Goal: Task Accomplishment & Management: Manage account settings

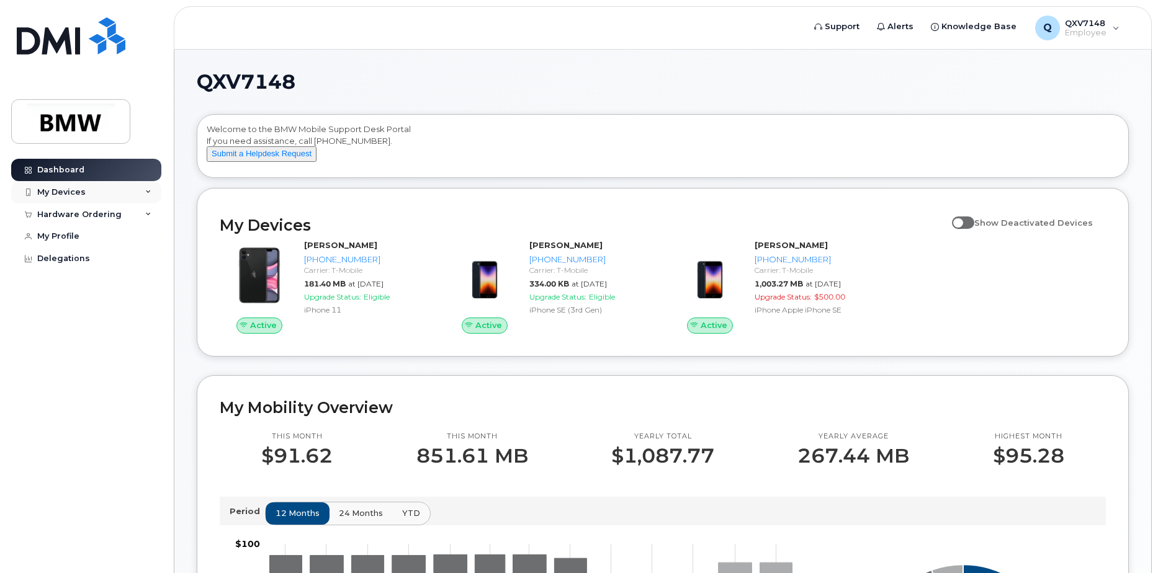
click at [76, 194] on div "My Devices" at bounding box center [61, 192] width 48 height 10
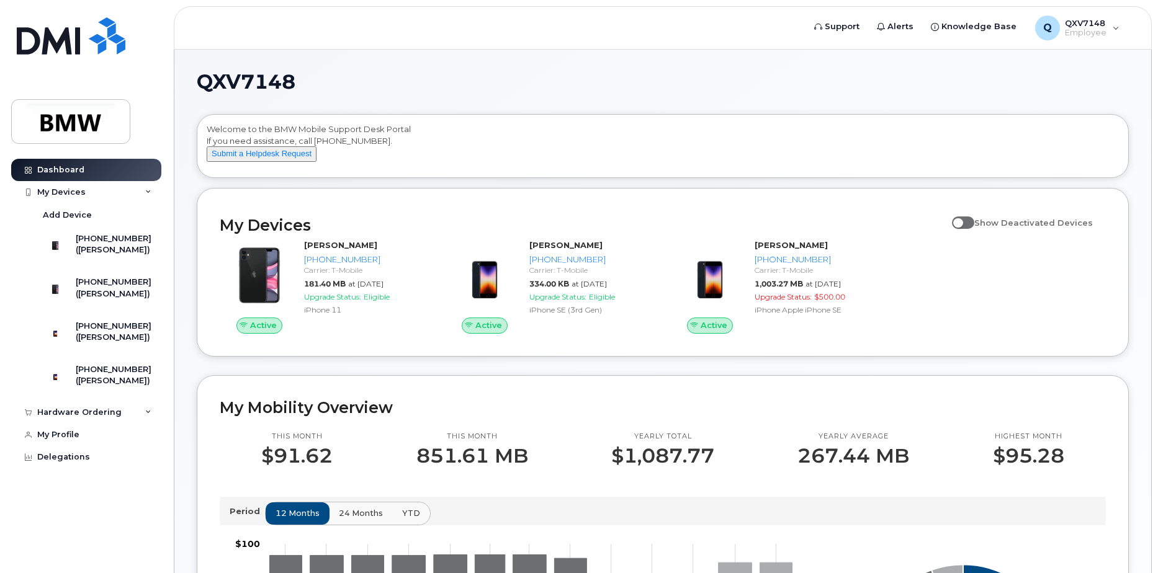
click at [1032, 228] on span "Show Deactivated Devices" at bounding box center [1033, 223] width 119 height 10
click at [962, 221] on input "Show Deactivated Devices" at bounding box center [957, 216] width 10 height 10
checkbox input "true"
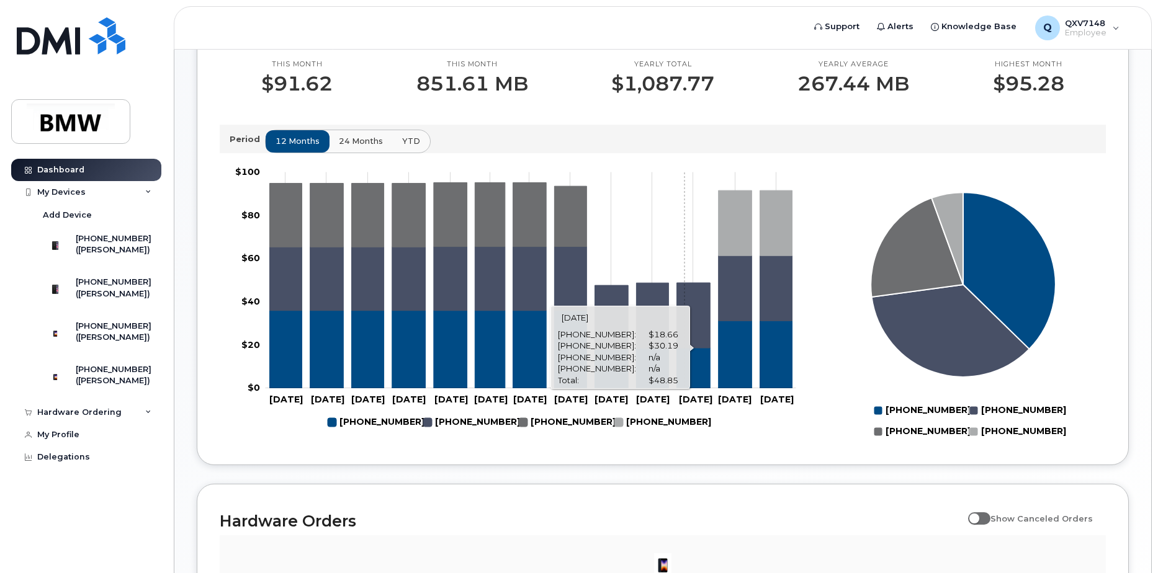
scroll to position [557, 0]
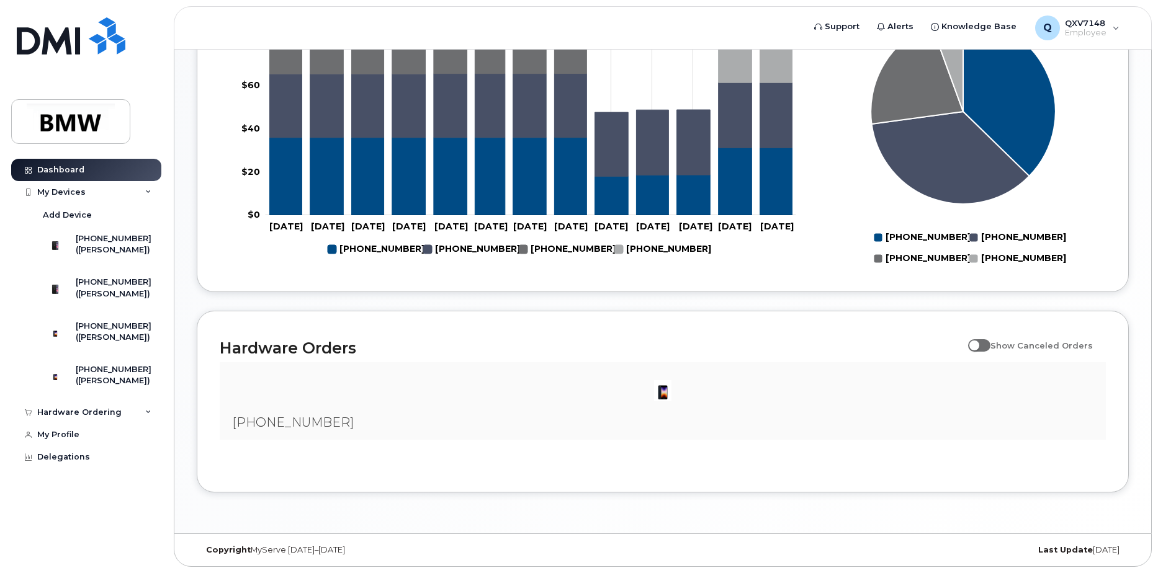
click at [988, 344] on span at bounding box center [979, 345] width 22 height 12
click at [978, 344] on input "Show Canceled Orders" at bounding box center [973, 339] width 10 height 10
click at [988, 344] on span at bounding box center [979, 345] width 22 height 12
click at [978, 344] on input "Show Canceled Orders" at bounding box center [973, 339] width 10 height 10
checkbox input "false"
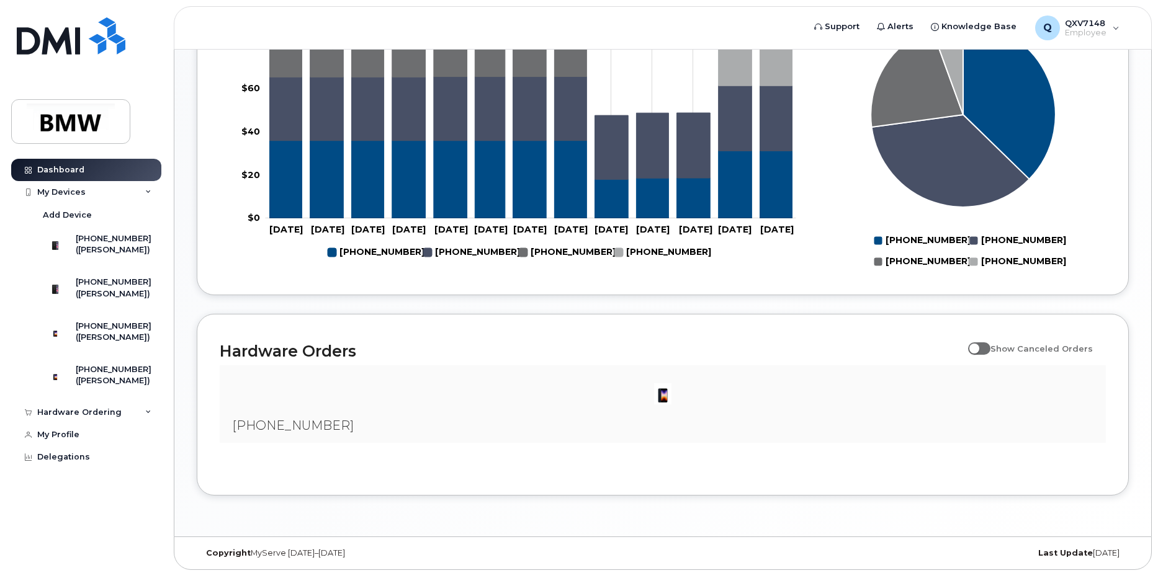
scroll to position [246, 0]
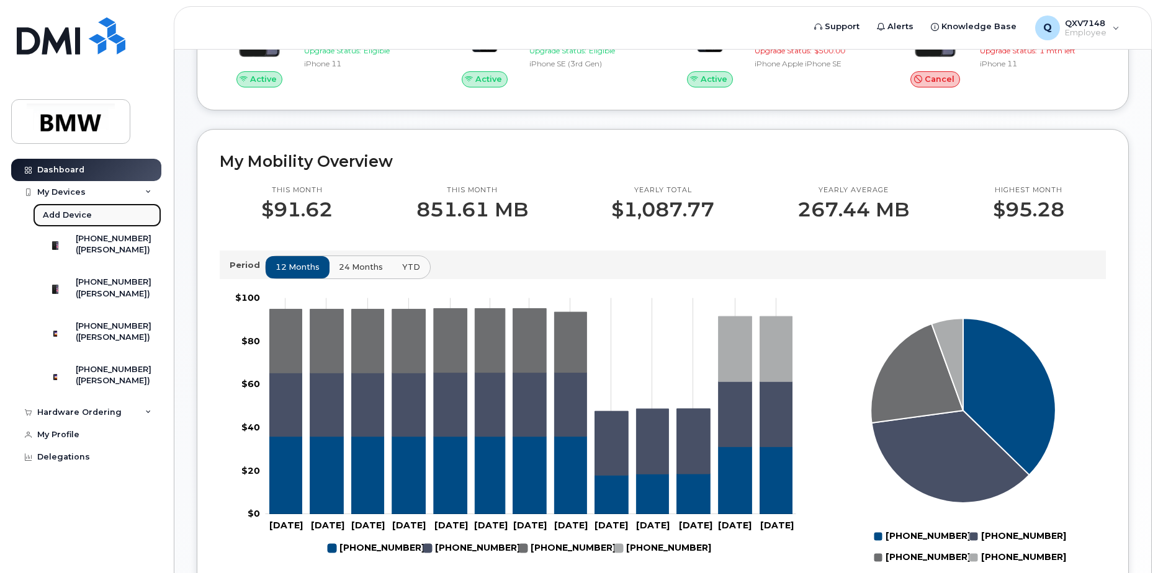
click at [86, 213] on div "Add Device" at bounding box center [67, 215] width 49 height 11
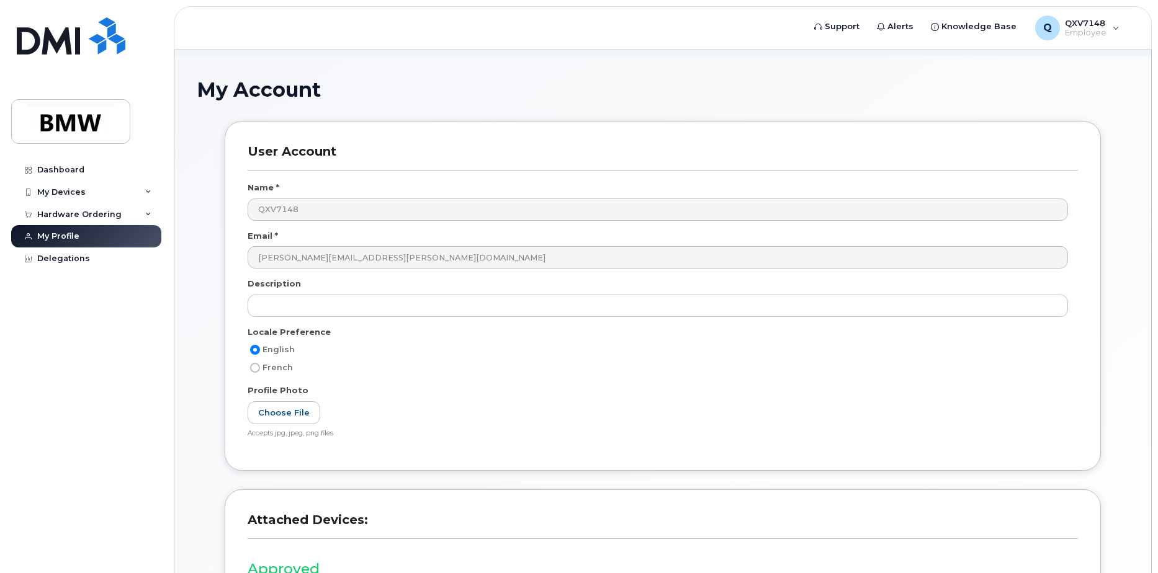
scroll to position [46, 0]
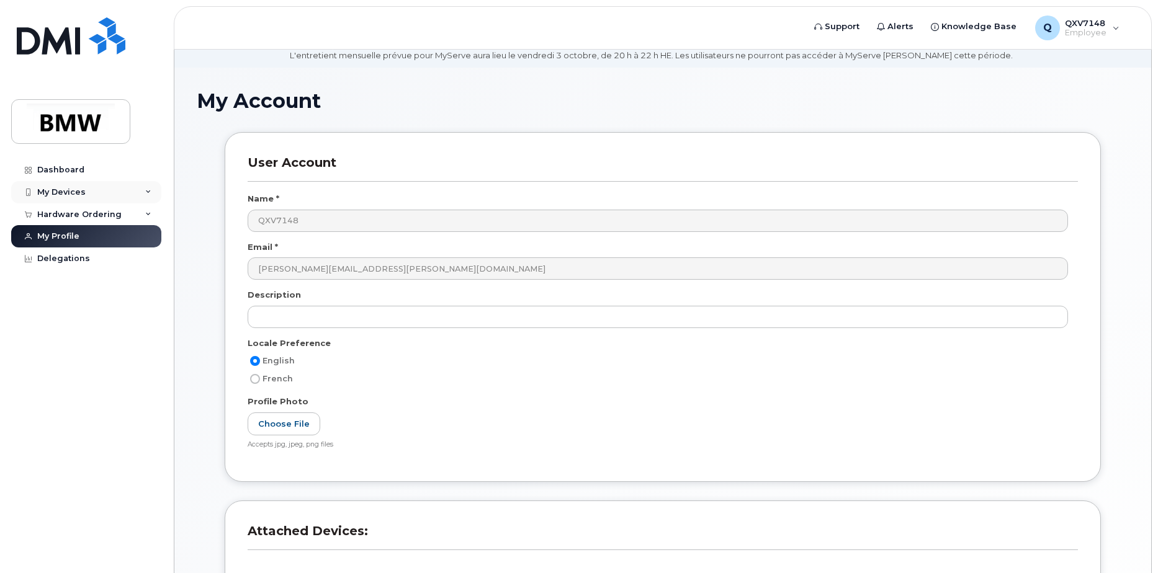
click at [69, 190] on div "My Devices" at bounding box center [61, 192] width 48 height 10
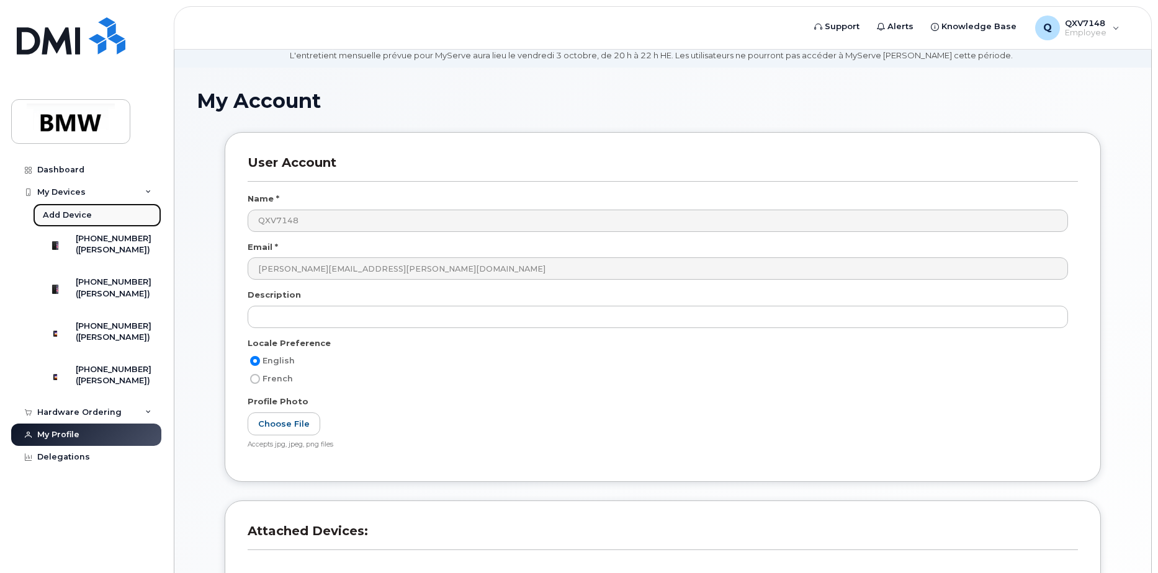
click at [63, 215] on div "Add Device" at bounding box center [67, 215] width 49 height 11
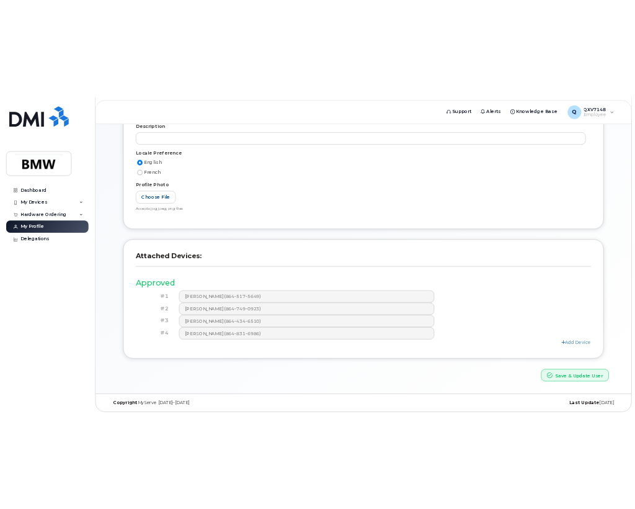
scroll to position [294, 0]
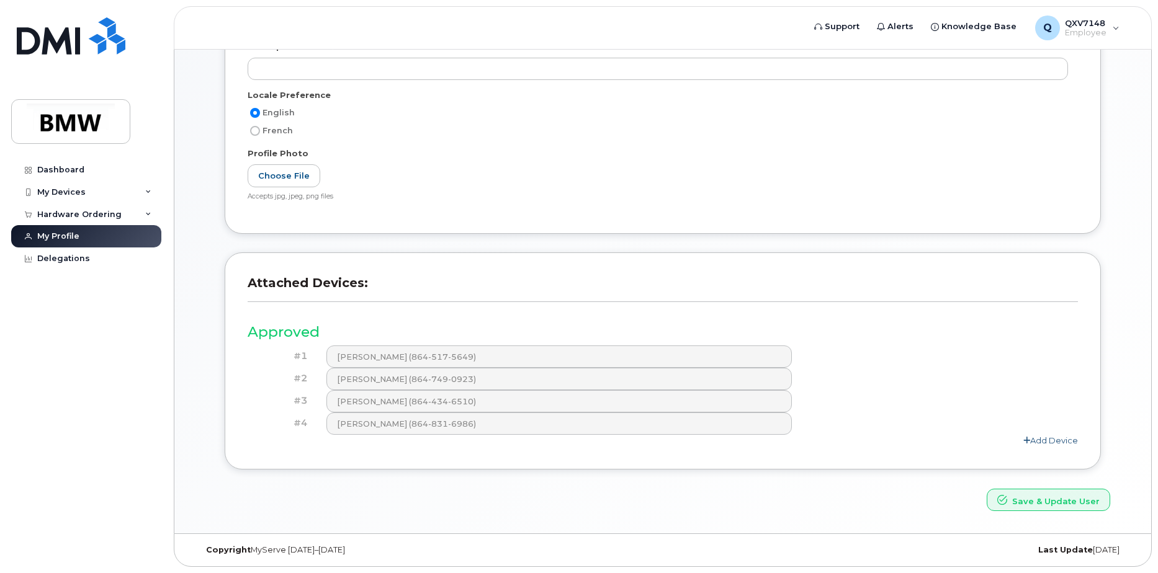
click at [1054, 442] on link "Add Device" at bounding box center [1050, 441] width 55 height 10
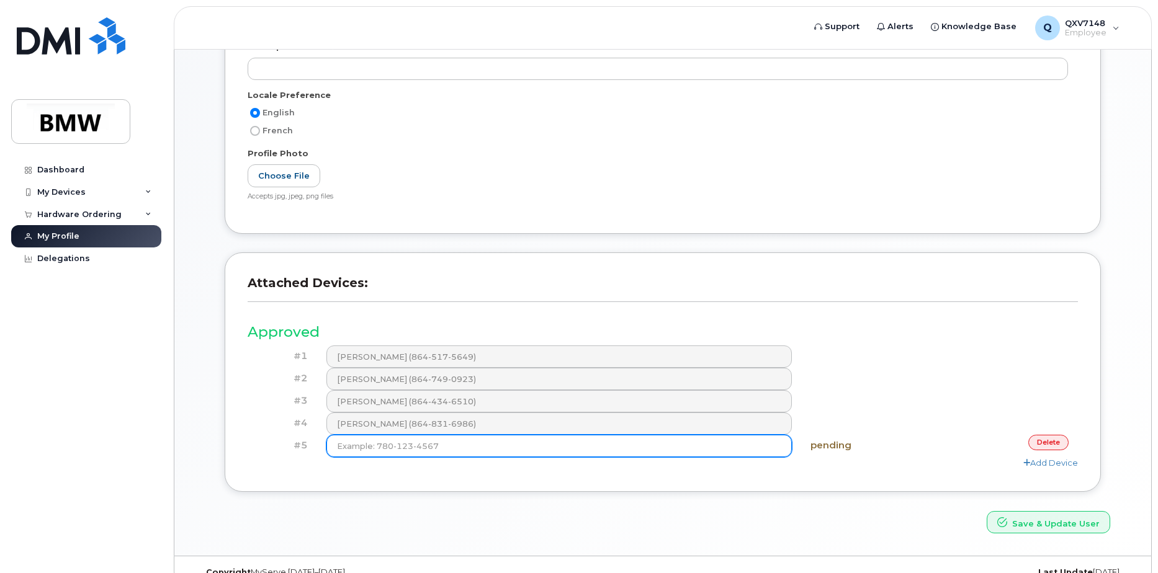
click at [463, 451] on input at bounding box center [559, 446] width 466 height 22
paste input "(864) 907-9241"
type input "(864) 907-9241"
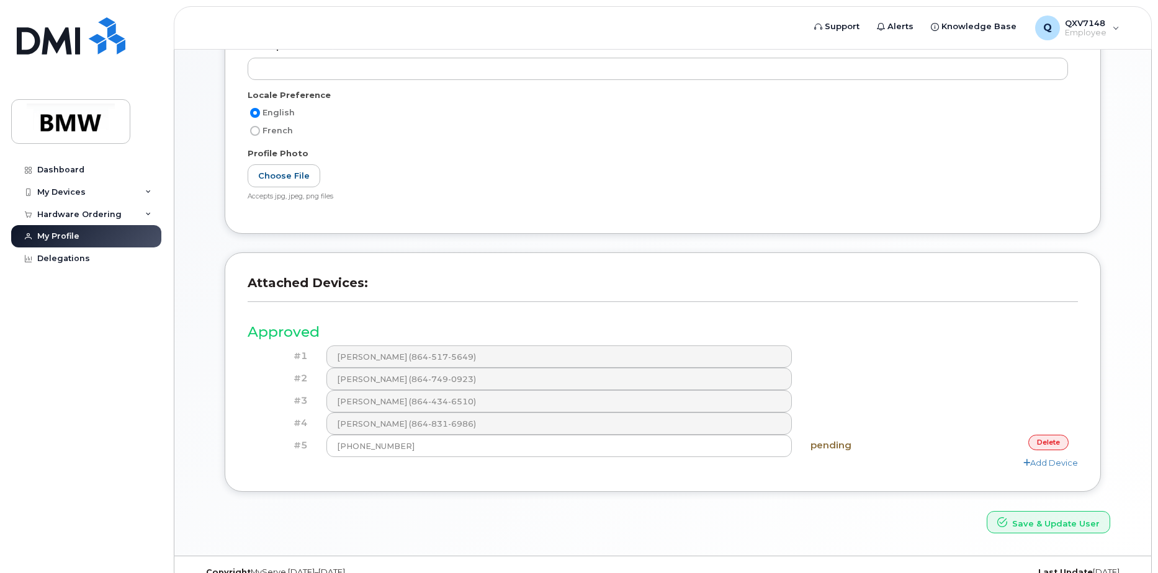
click at [837, 452] on div "pending" at bounding box center [870, 446] width 138 height 22
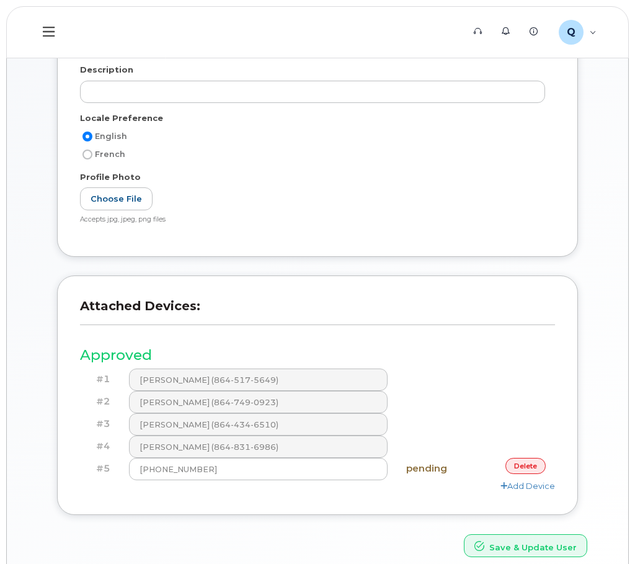
click at [613, 345] on div "My Account User Account Name * QXV7148 Email * susanne.hackbarth@bmwmcext.com D…" at bounding box center [318, 210] width 622 height 737
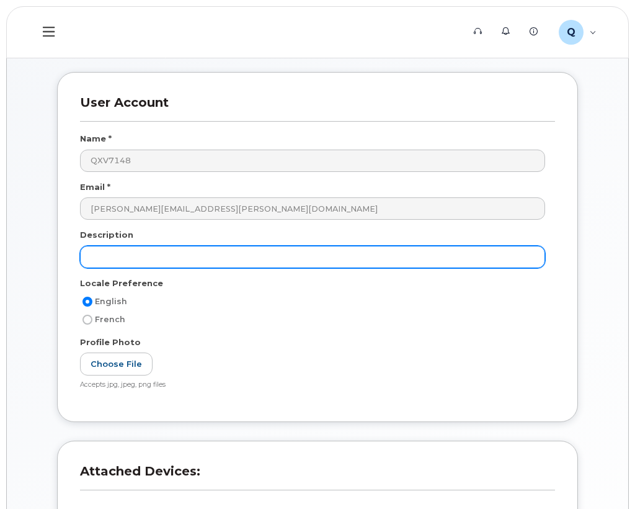
scroll to position [372, 0]
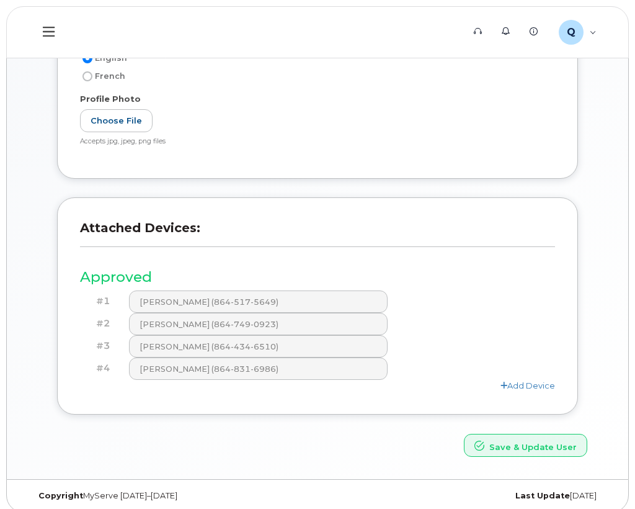
click at [528, 393] on div "Attached Devices: Approved #1 Susanne Hackbarth (864-517-5649) #2 Susanne Hackb…" at bounding box center [317, 305] width 521 height 217
click at [528, 384] on link "Add Device" at bounding box center [528, 385] width 55 height 10
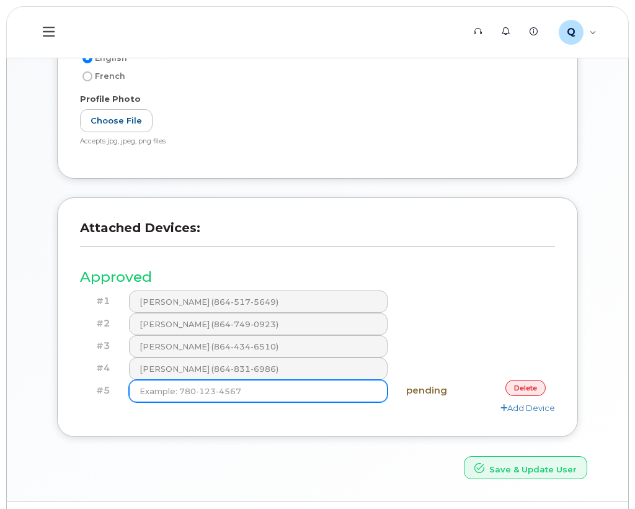
click at [219, 391] on input at bounding box center [258, 391] width 259 height 22
paste input "[PHONE_NUMBER]"
type input "[PHONE_NUMBER]"
click at [236, 389] on input "[PHONE_NUMBER]" at bounding box center [258, 391] width 259 height 22
click at [156, 392] on input "(864) 907-9241" at bounding box center [258, 391] width 259 height 22
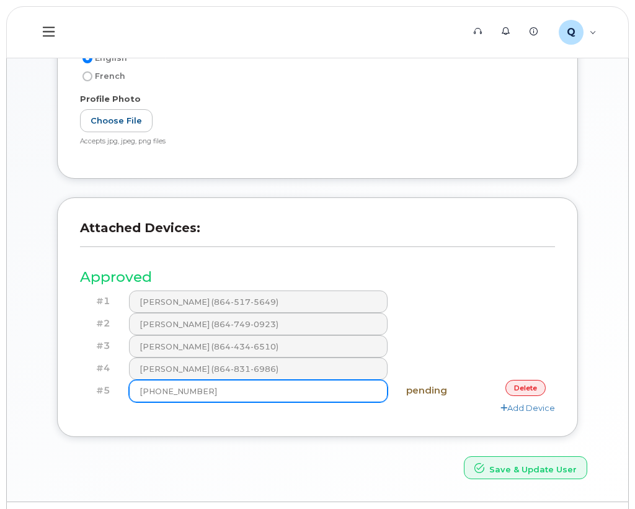
click at [161, 390] on input "(864) 907-9241" at bounding box center [258, 391] width 259 height 22
type input "(864) 907-9241"
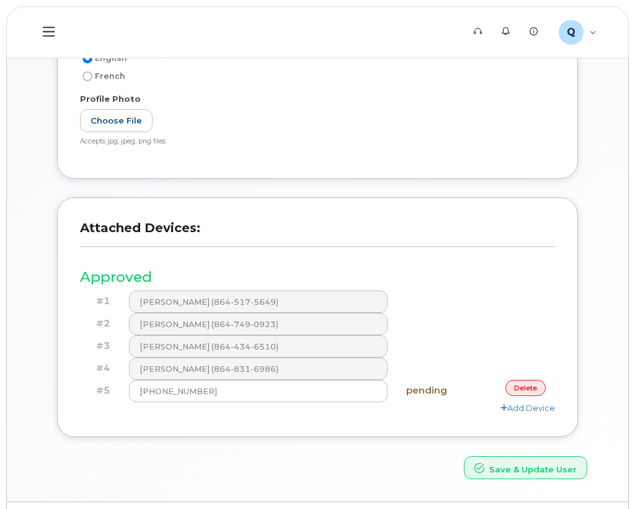
click at [429, 393] on h4 "pending" at bounding box center [436, 390] width 61 height 11
drag, startPoint x: 311, startPoint y: 470, endPoint x: 419, endPoint y: 369, distance: 147.5
click at [311, 470] on div "Save & Update User" at bounding box center [317, 467] width 559 height 23
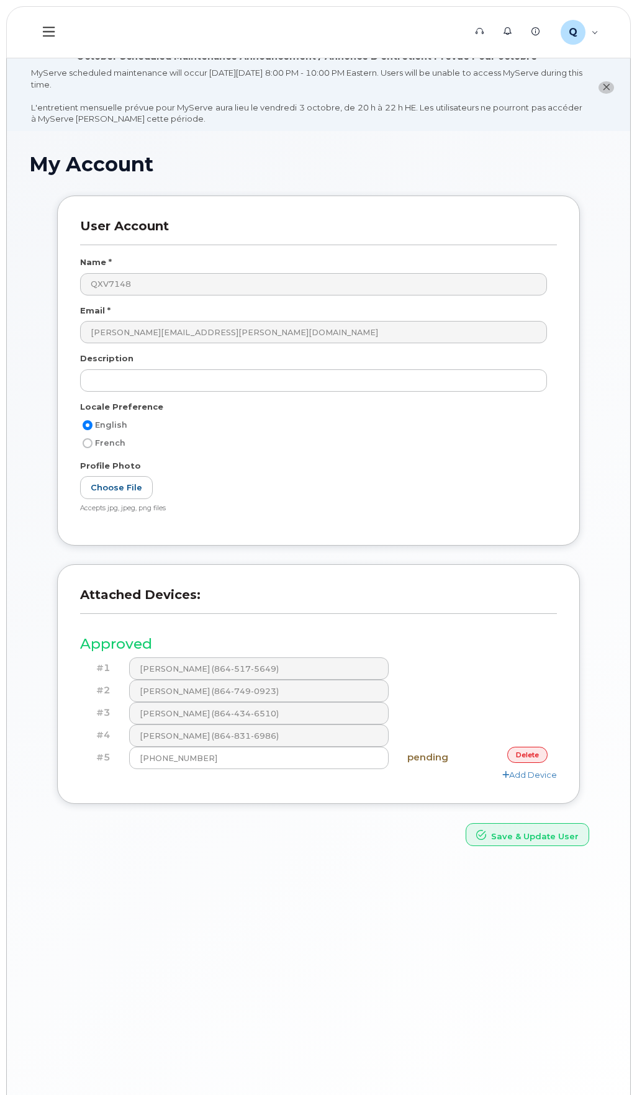
scroll to position [0, 0]
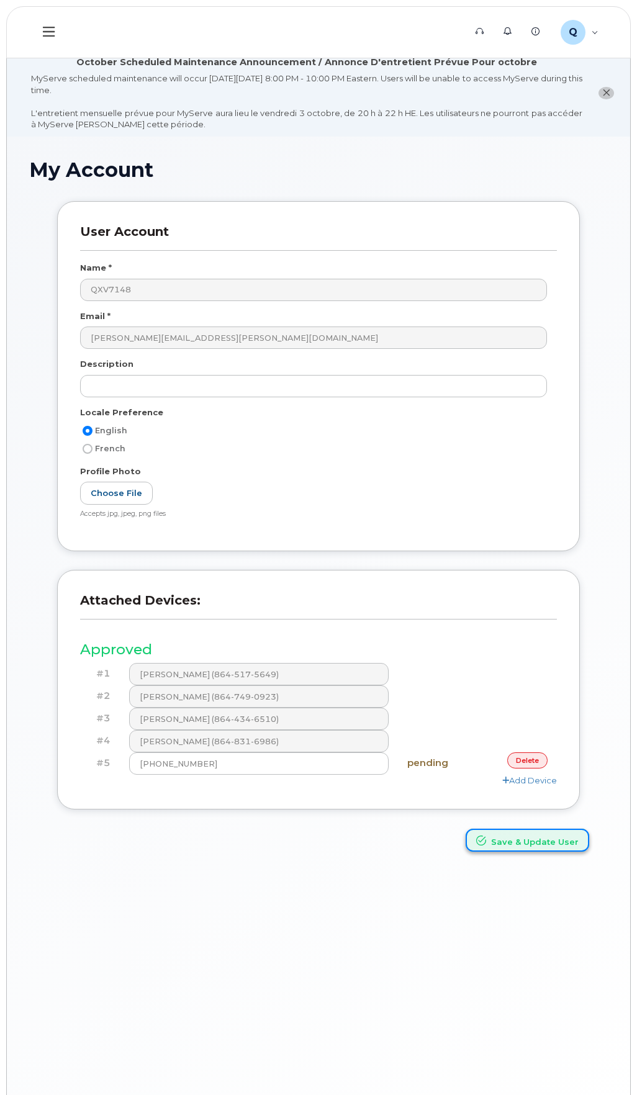
click at [537, 508] on button "Save & Update User" at bounding box center [526, 839] width 123 height 23
